Goal: Check status: Check status

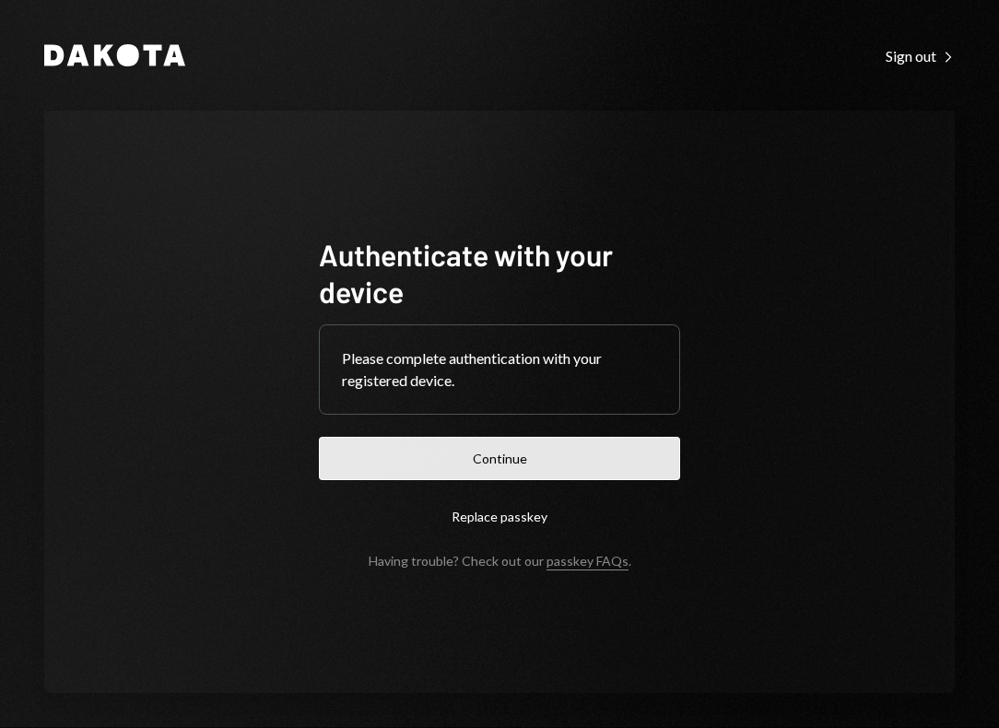
click at [538, 448] on button "Continue" at bounding box center [499, 458] width 361 height 43
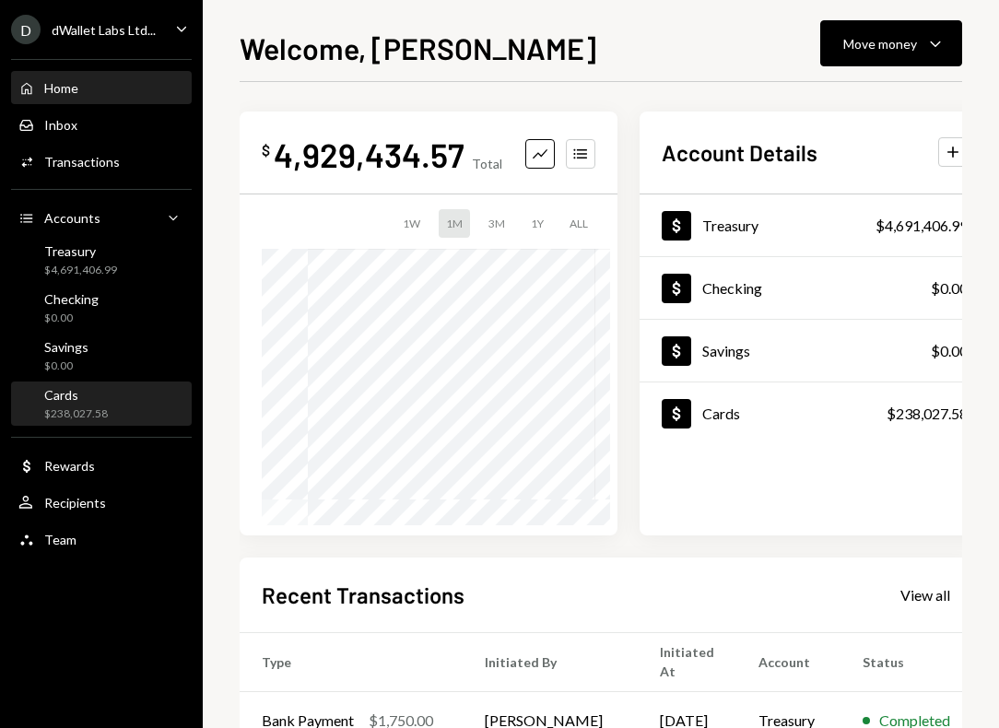
click at [106, 408] on div "Cards $238,027.58" at bounding box center [101, 404] width 166 height 35
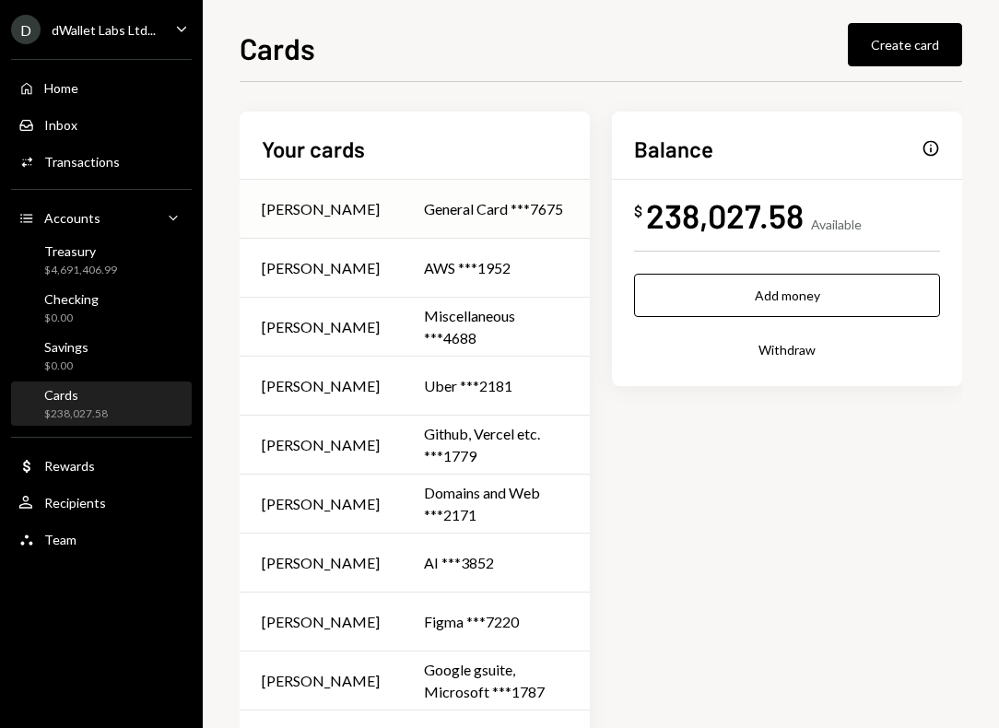
click at [457, 195] on td "General Card ***7675" at bounding box center [496, 209] width 188 height 59
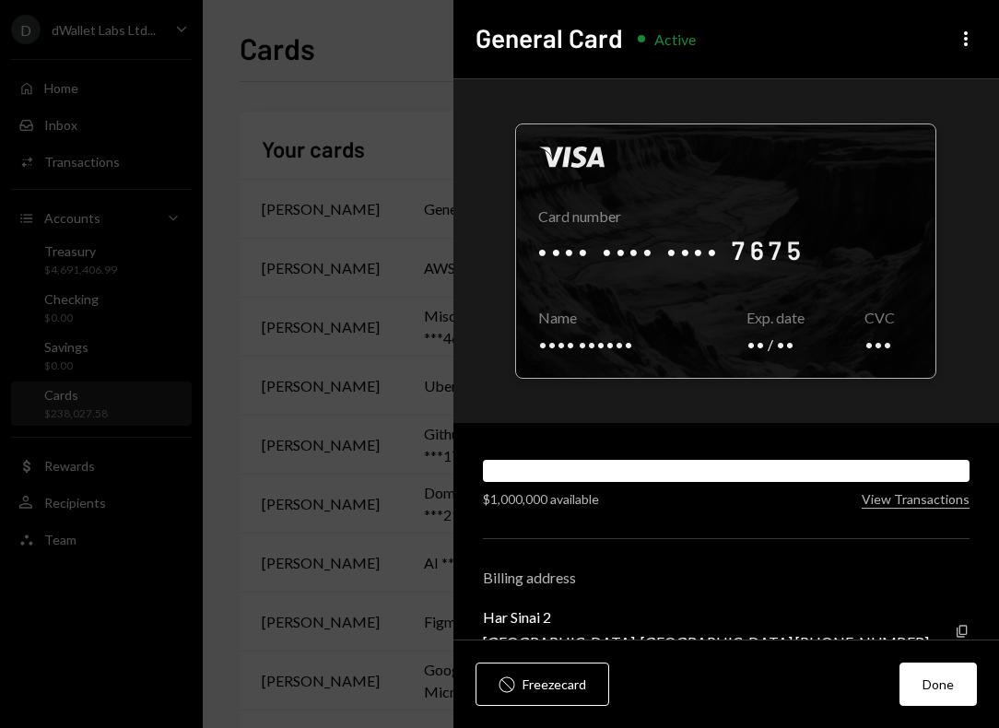
click at [672, 244] on div at bounding box center [726, 250] width 419 height 253
